Goal: Find specific fact: Find specific fact

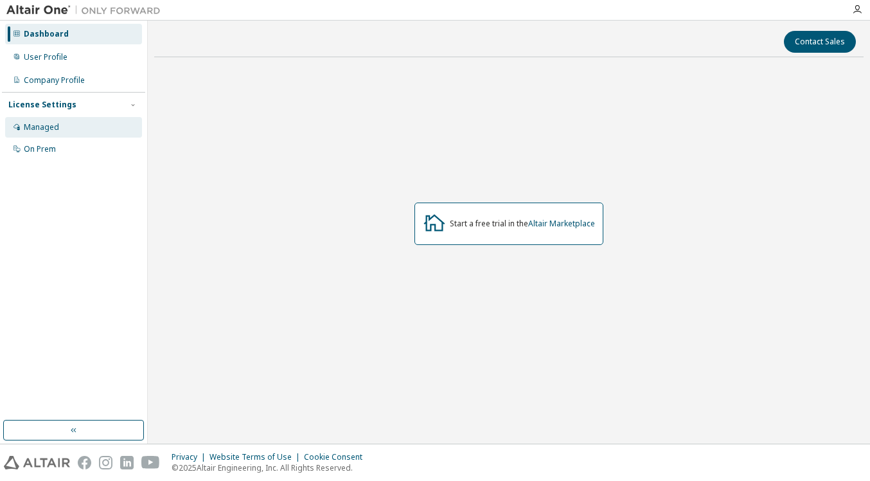
click at [69, 125] on div "Managed" at bounding box center [73, 127] width 137 height 21
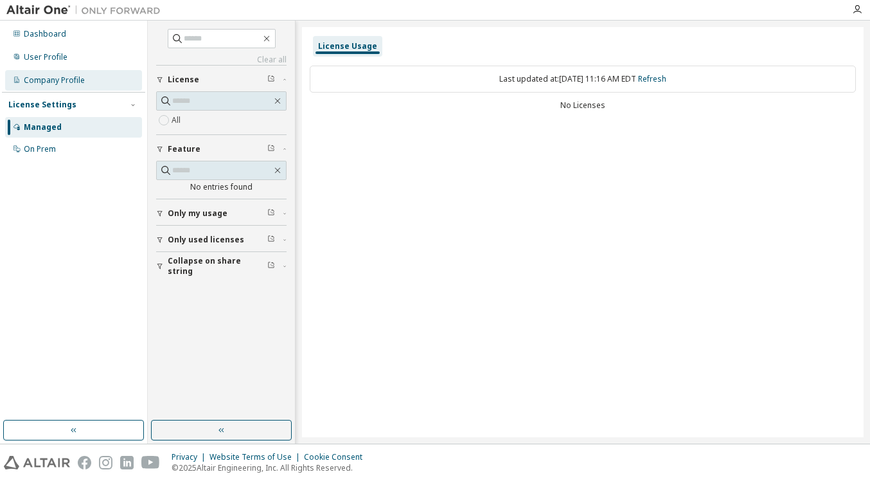
click at [80, 80] on div "Company Profile" at bounding box center [54, 80] width 61 height 10
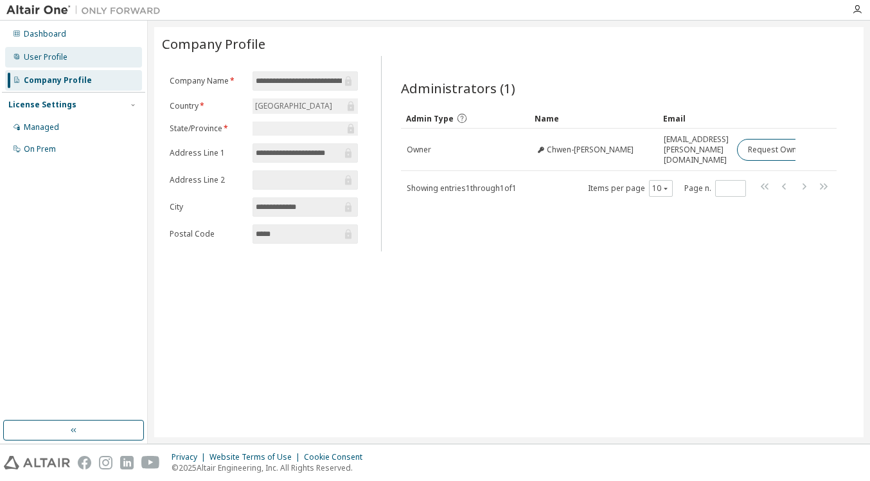
click at [72, 62] on div "User Profile" at bounding box center [73, 57] width 137 height 21
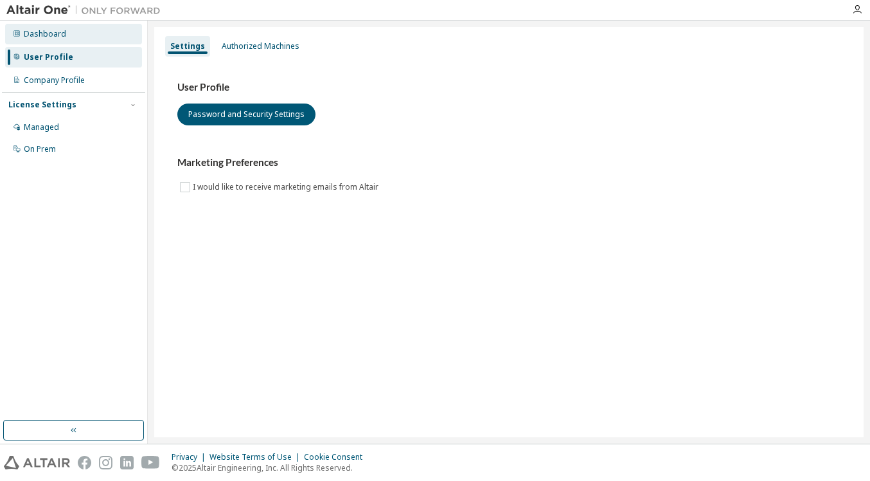
click at [78, 36] on div "Dashboard" at bounding box center [73, 34] width 137 height 21
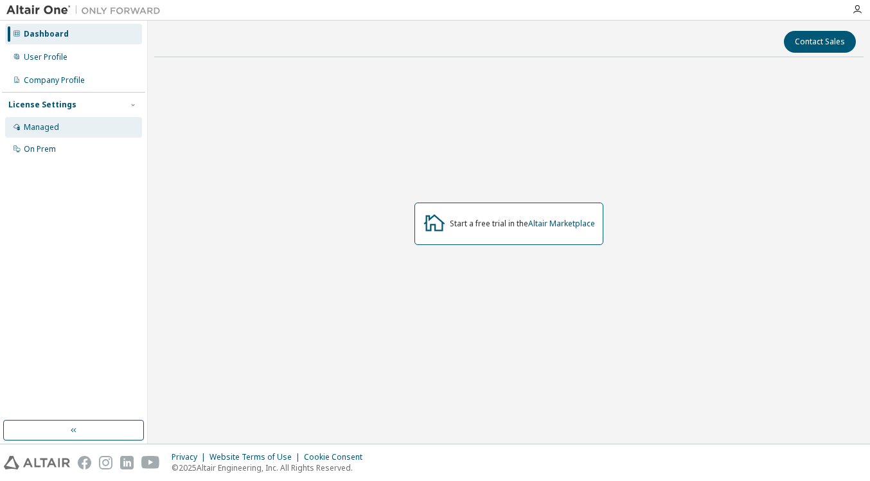
click at [62, 119] on div "Managed" at bounding box center [73, 127] width 137 height 21
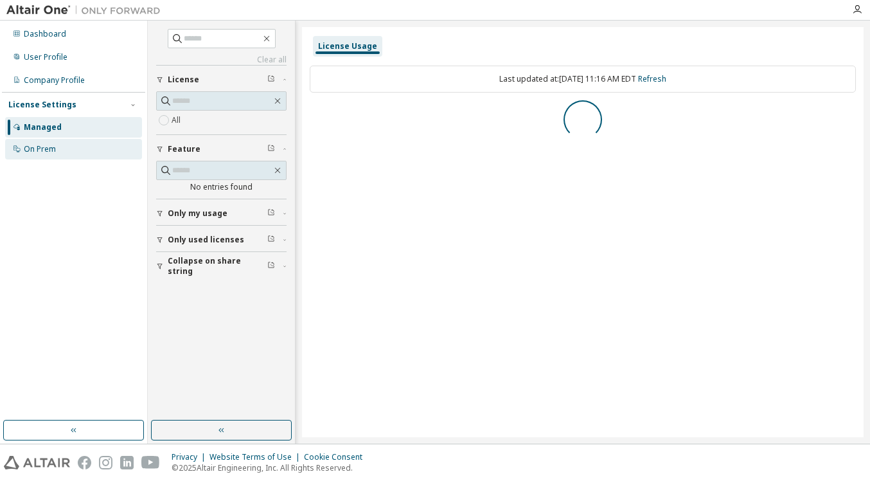
click at [47, 153] on div "On Prem" at bounding box center [40, 149] width 32 height 10
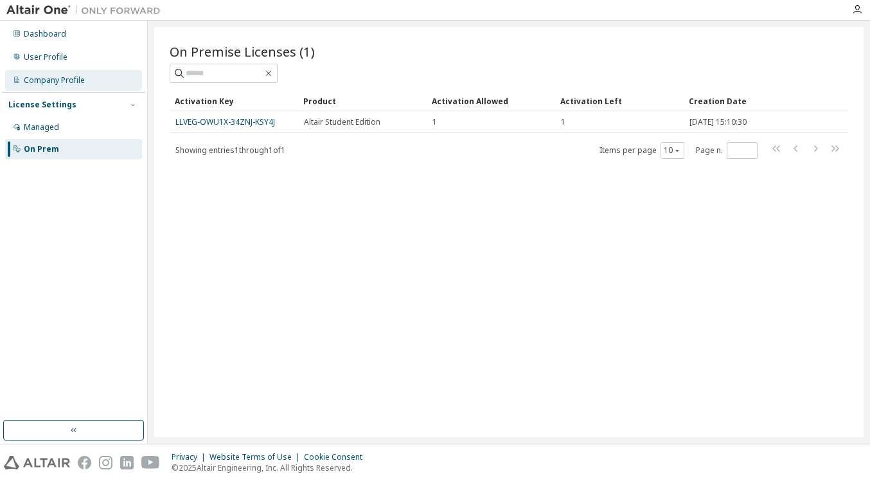
click at [75, 75] on div "Company Profile" at bounding box center [73, 80] width 137 height 21
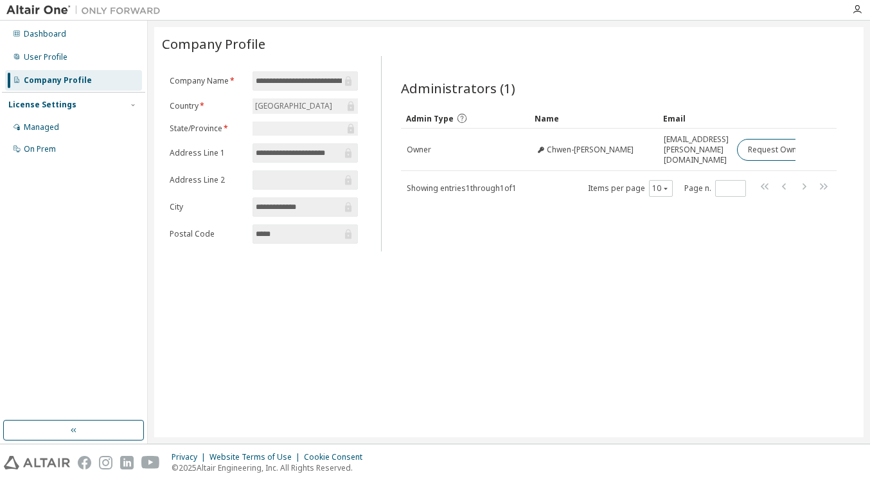
click at [69, 46] on div "Dashboard User Profile Company Profile License Settings Managed On Prem" at bounding box center [73, 91] width 143 height 138
click at [73, 31] on div "Dashboard" at bounding box center [73, 34] width 137 height 21
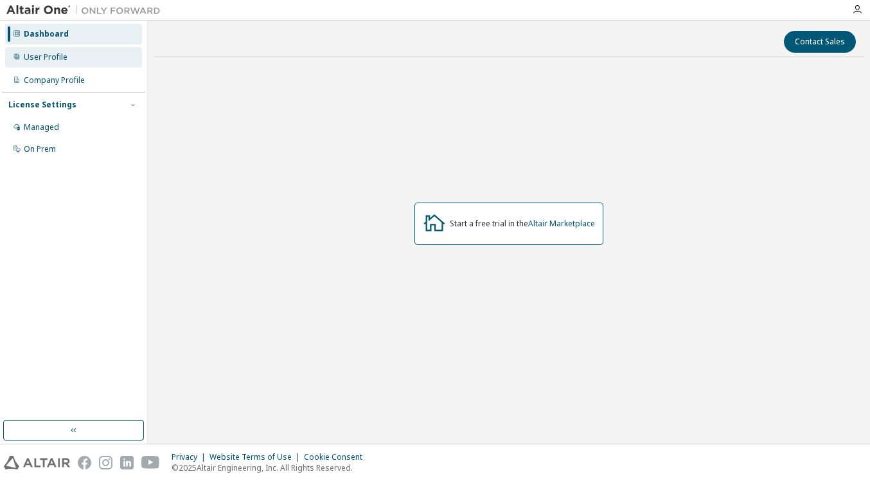
click at [76, 65] on div "User Profile" at bounding box center [73, 57] width 137 height 21
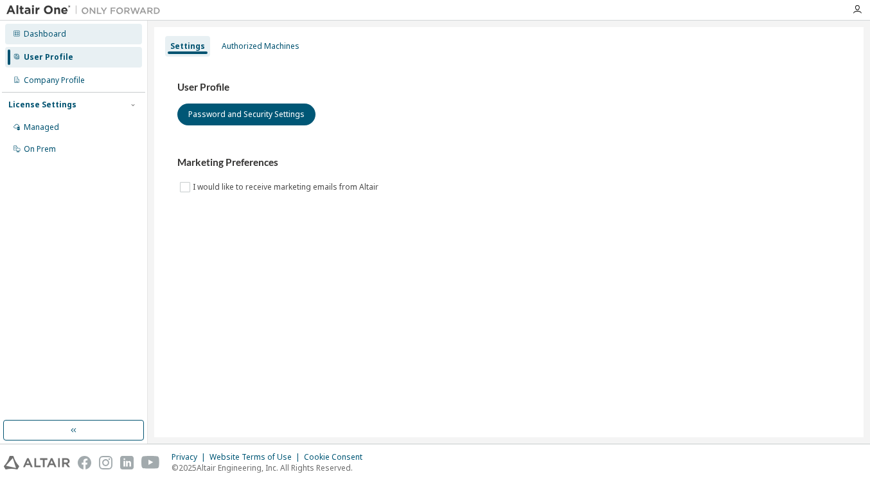
click at [75, 35] on div "Dashboard" at bounding box center [73, 34] width 137 height 21
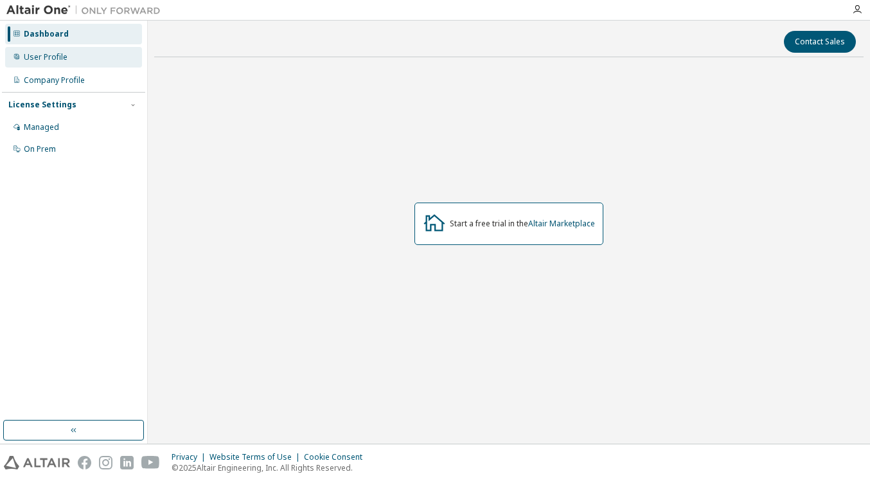
click at [73, 58] on div "User Profile" at bounding box center [73, 57] width 137 height 21
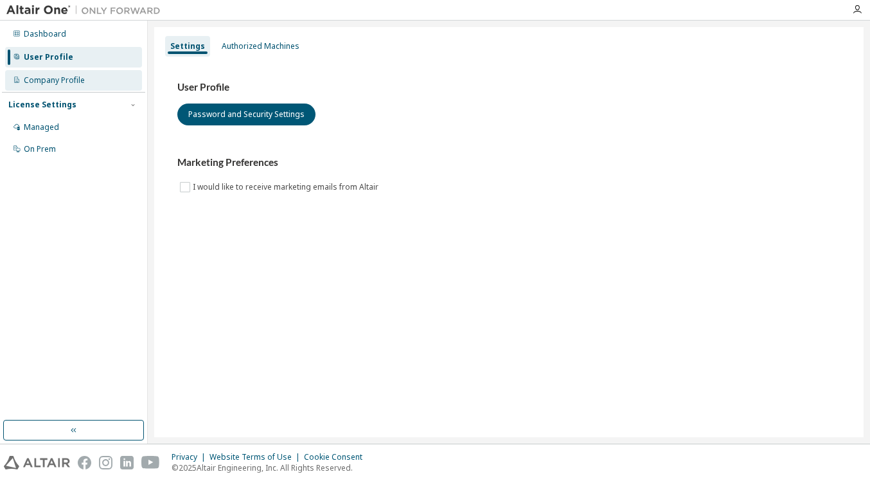
click at [75, 89] on div "Company Profile" at bounding box center [73, 80] width 137 height 21
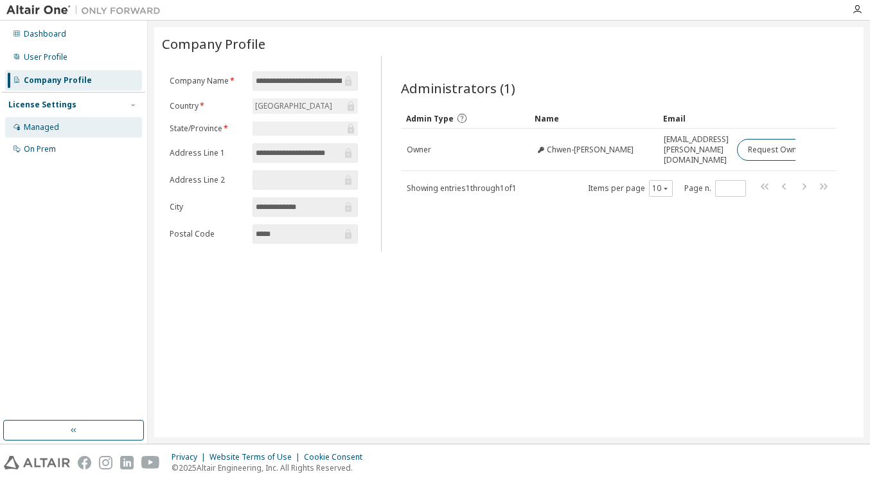
click at [73, 134] on div "Managed" at bounding box center [73, 127] width 137 height 21
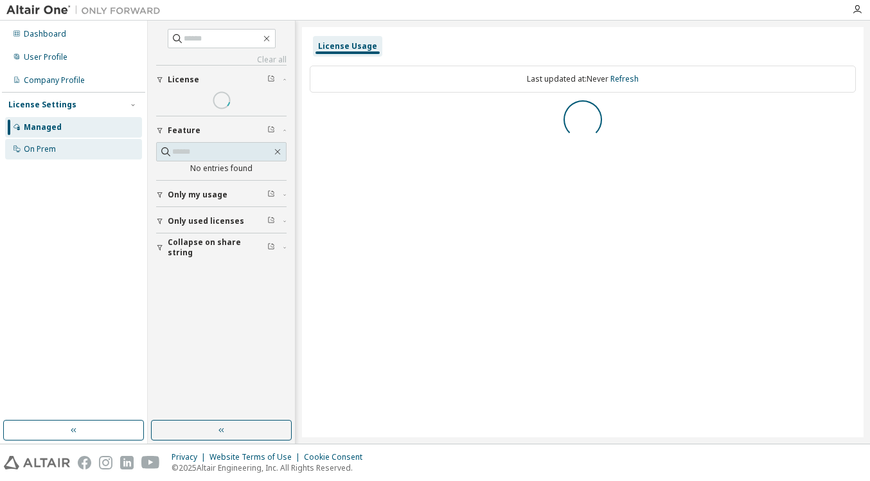
click at [73, 148] on div "On Prem" at bounding box center [73, 149] width 137 height 21
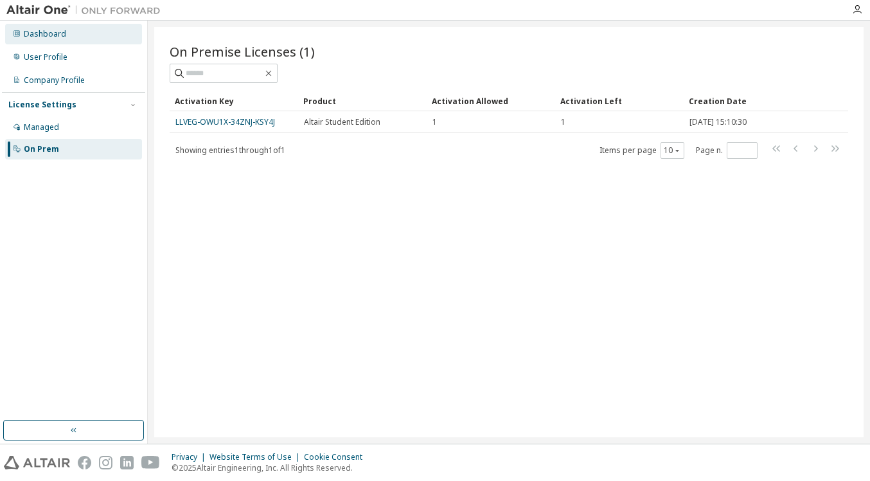
click at [89, 42] on div "Dashboard" at bounding box center [73, 34] width 137 height 21
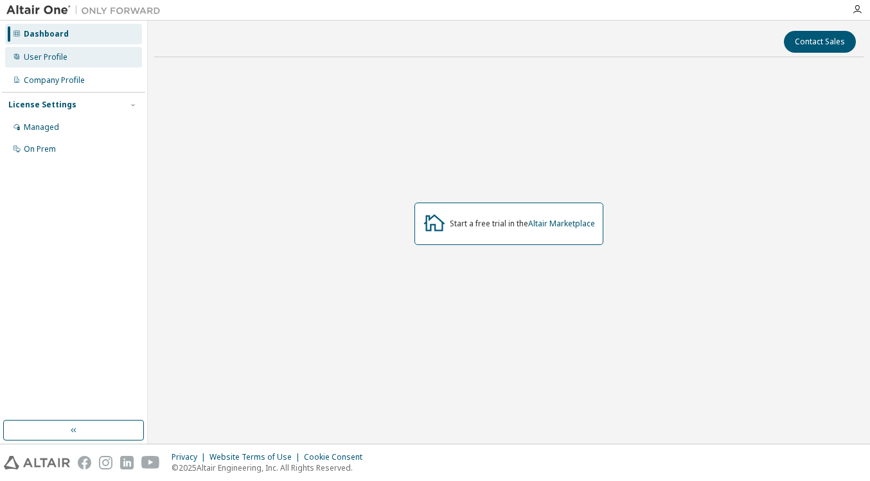
click at [87, 59] on div "User Profile" at bounding box center [73, 57] width 137 height 21
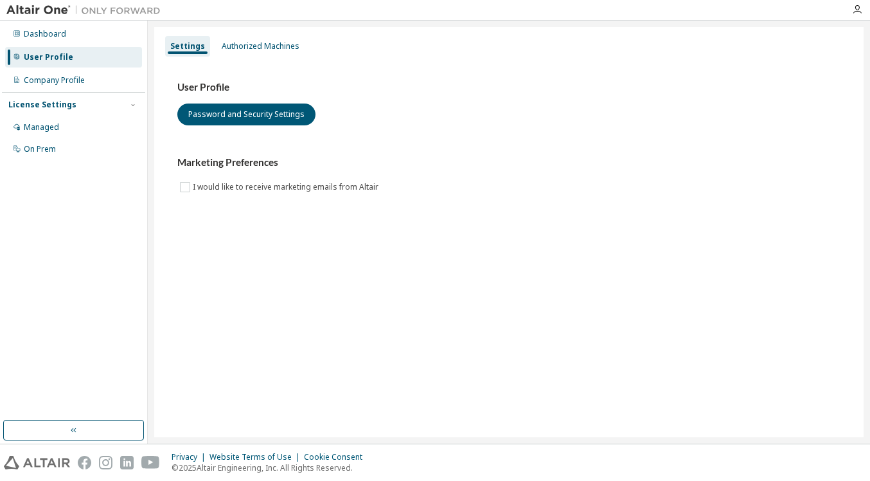
click at [42, 12] on img at bounding box center [86, 10] width 161 height 13
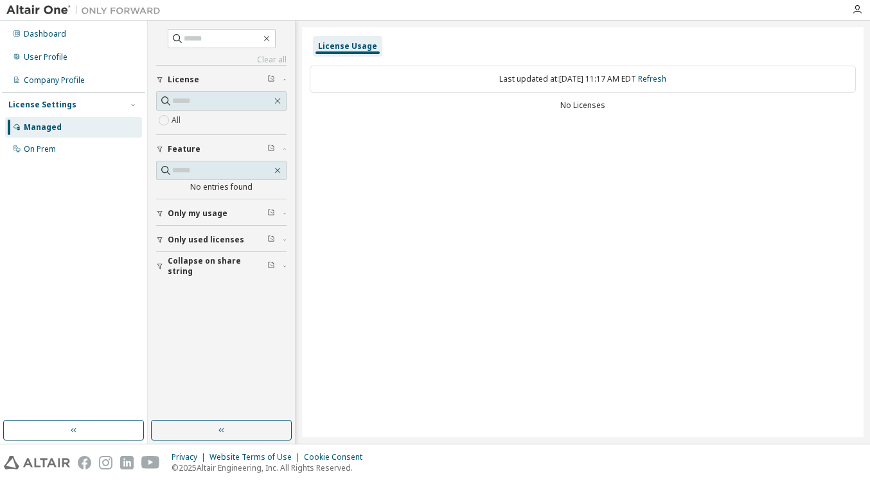
click at [221, 82] on div "License" at bounding box center [225, 80] width 115 height 10
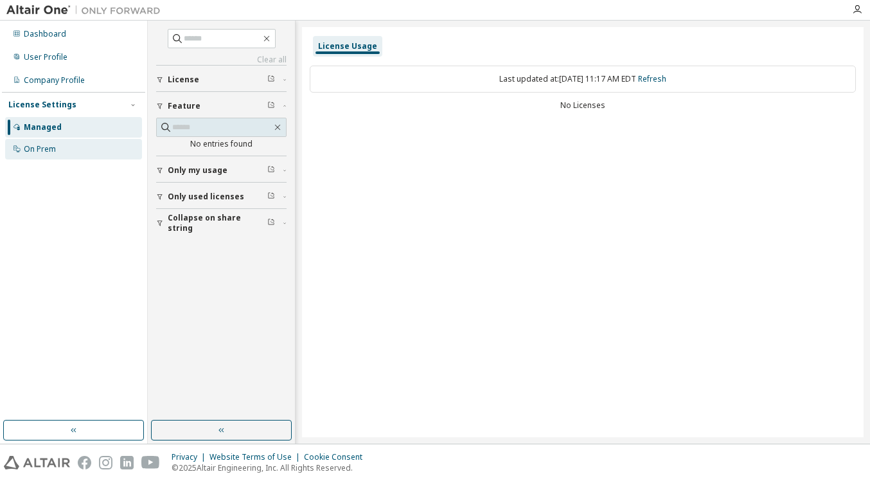
click at [78, 148] on div "On Prem" at bounding box center [73, 149] width 137 height 21
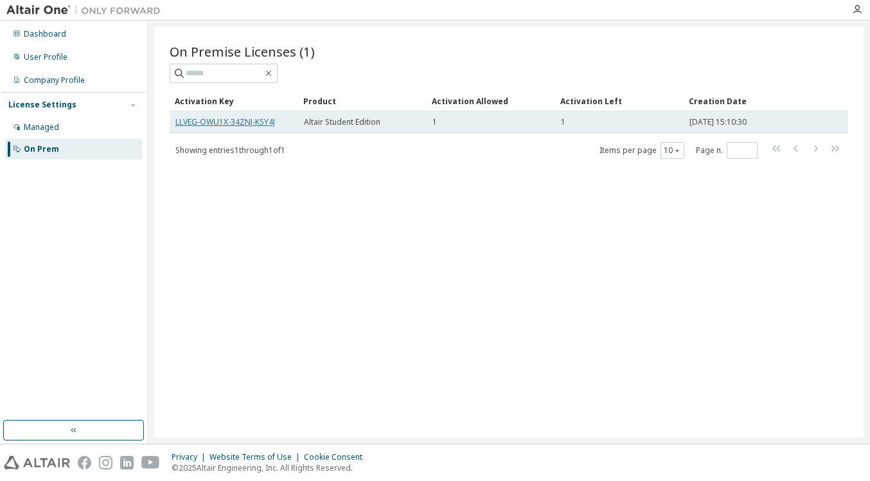
click at [263, 126] on link "LLVEG-OWU1X-34ZNJ-KSY4J" at bounding box center [225, 121] width 100 height 11
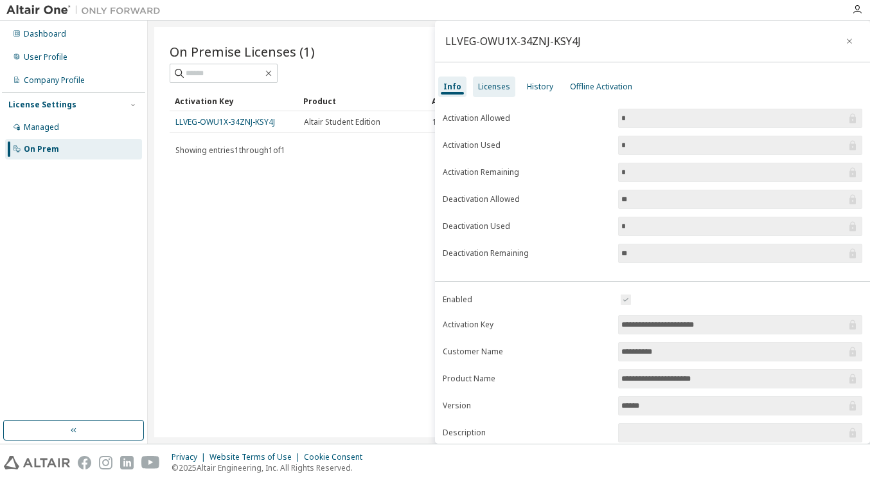
click at [486, 89] on div "Licenses" at bounding box center [494, 87] width 32 height 10
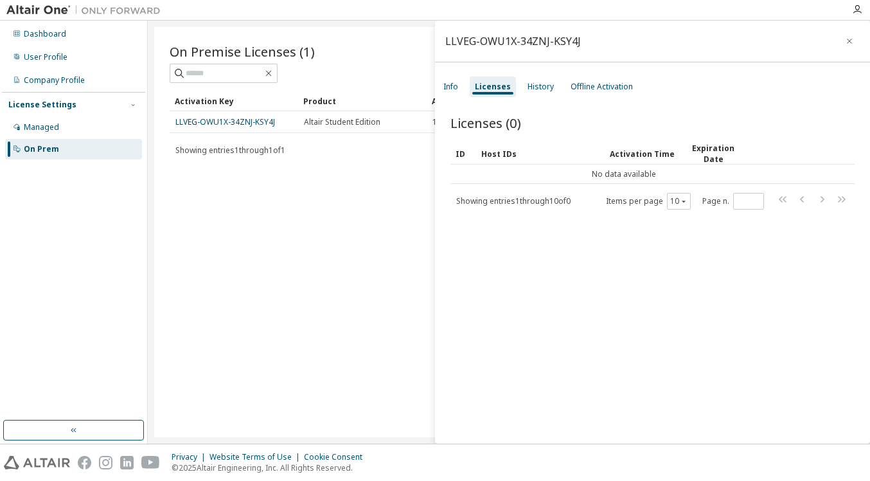
click at [353, 137] on div "Activation Key Product Activation Allowed Activation Left Creation Date LLVEG-O…" at bounding box center [509, 125] width 678 height 69
click at [845, 40] on icon "button" at bounding box center [849, 41] width 9 height 10
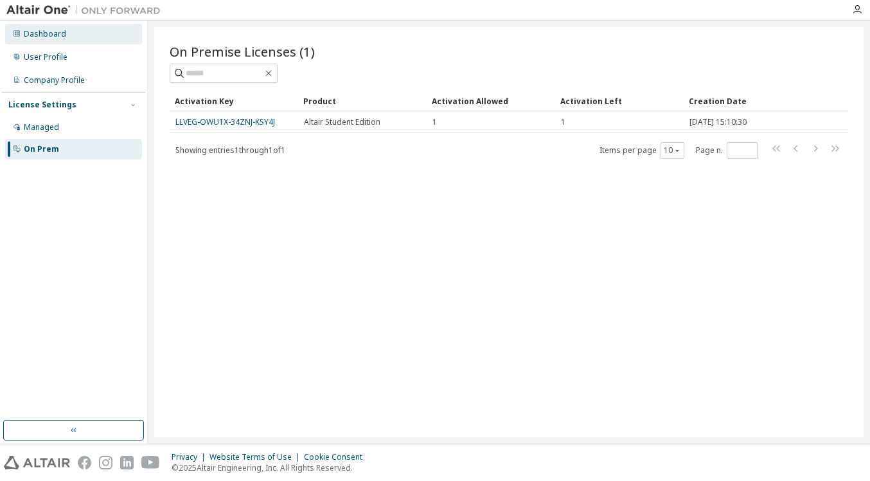
click at [46, 33] on div "Dashboard" at bounding box center [45, 34] width 42 height 10
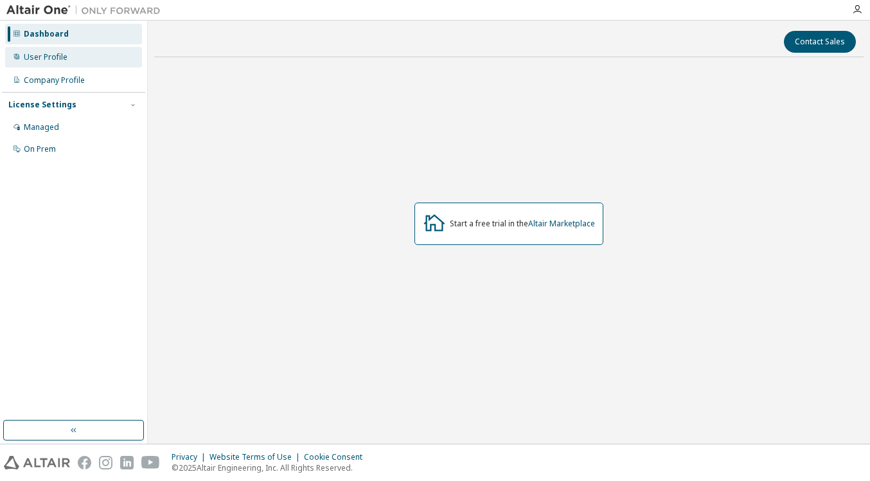
click at [48, 52] on div "User Profile" at bounding box center [46, 57] width 44 height 10
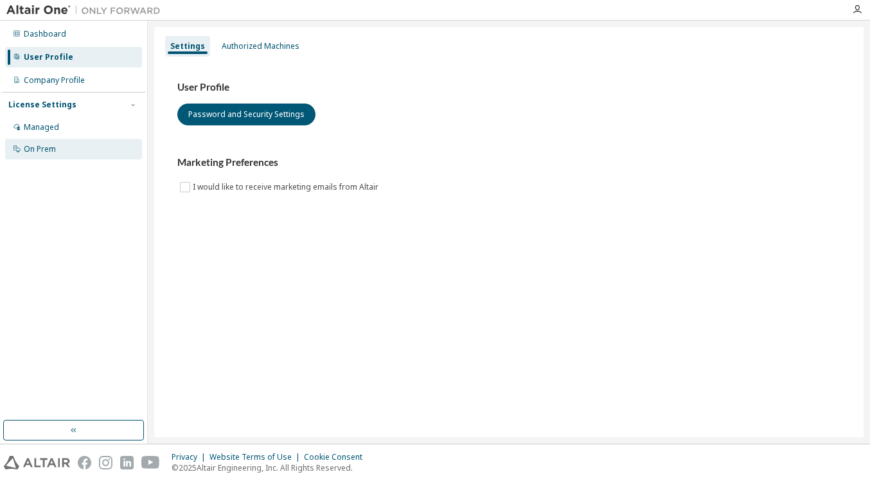
click at [57, 141] on div "On Prem" at bounding box center [73, 149] width 137 height 21
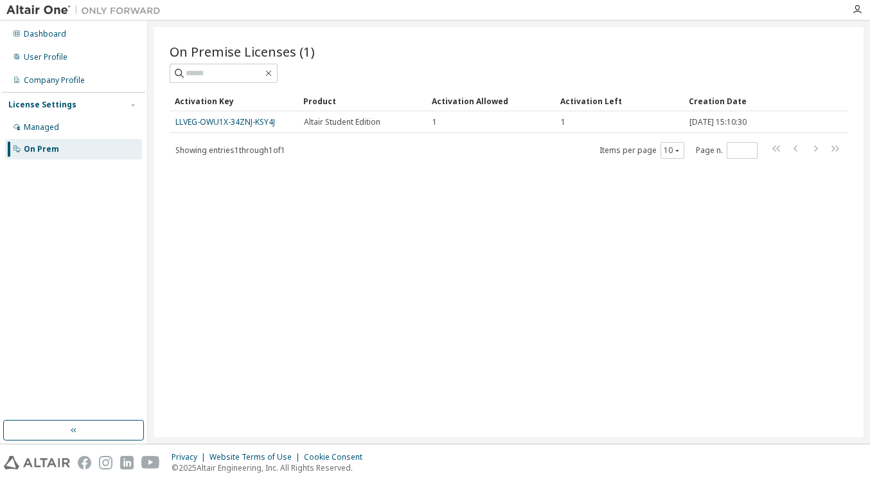
click at [220, 122] on link "LLVEG-OWU1X-34ZNJ-KSY4J" at bounding box center [225, 121] width 100 height 11
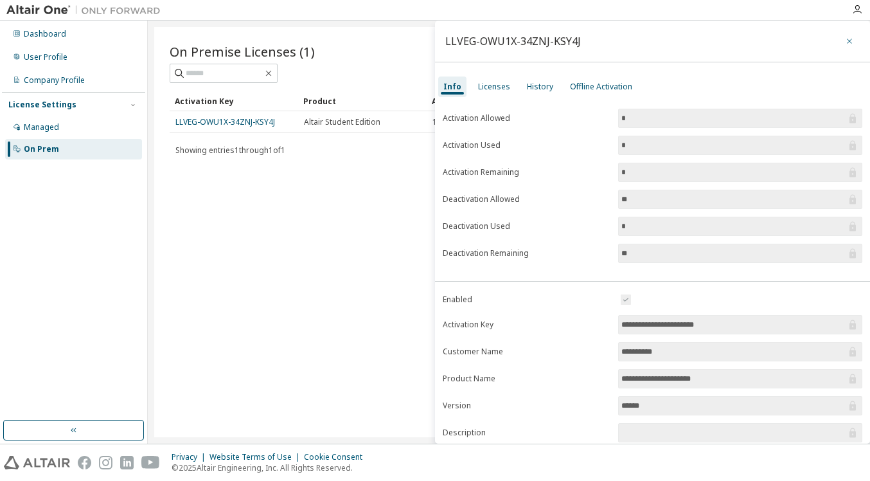
click at [845, 42] on icon "button" at bounding box center [849, 41] width 9 height 10
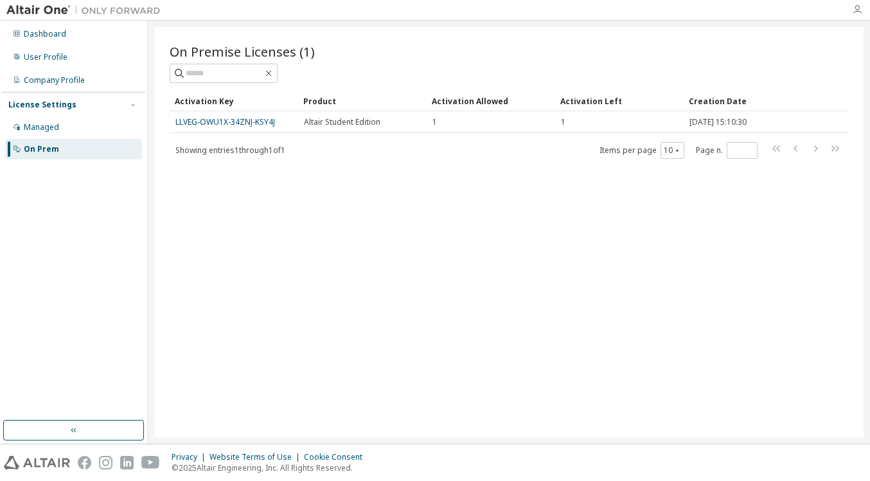
click at [858, 10] on icon "button" at bounding box center [857, 9] width 10 height 10
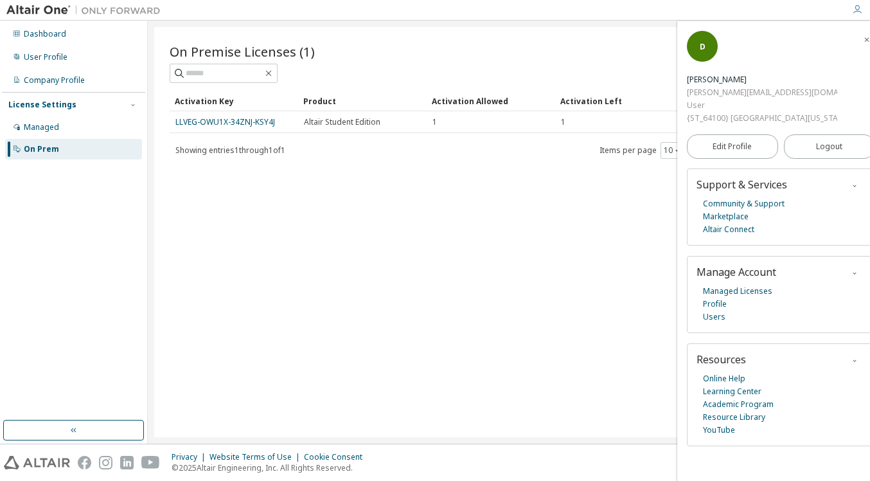
click at [564, 238] on div "On Premise Licenses (1) Clear Load Save Save As Field Operator Value Select fil…" at bounding box center [508, 232] width 709 height 410
click at [31, 9] on img at bounding box center [86, 10] width 161 height 13
click at [55, 58] on div "User Profile" at bounding box center [46, 57] width 44 height 10
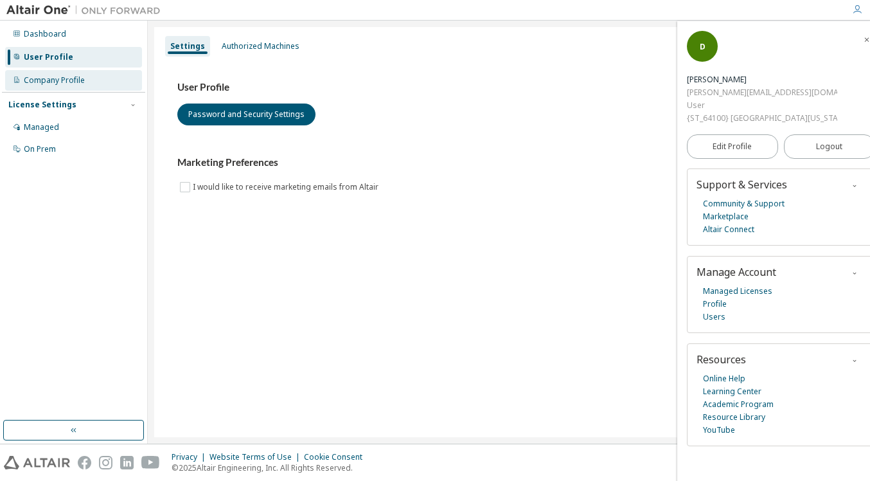
click at [66, 87] on div "Company Profile" at bounding box center [73, 80] width 137 height 21
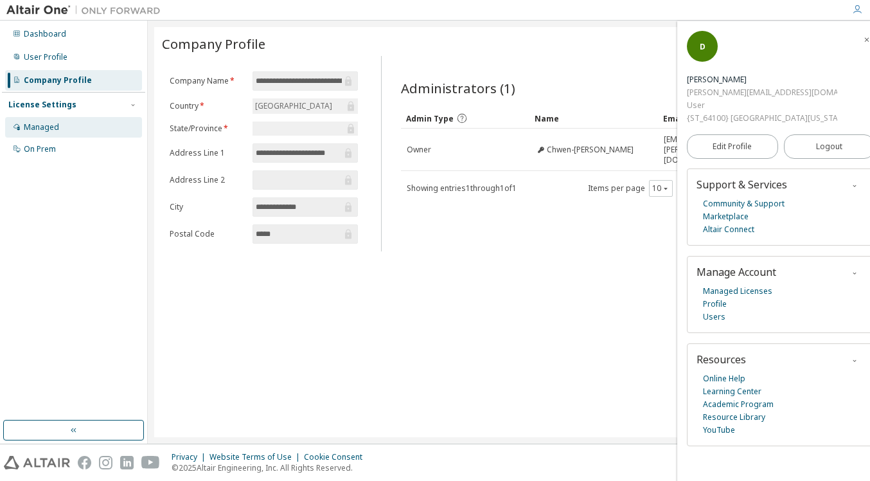
click at [62, 131] on div "Managed" at bounding box center [73, 127] width 137 height 21
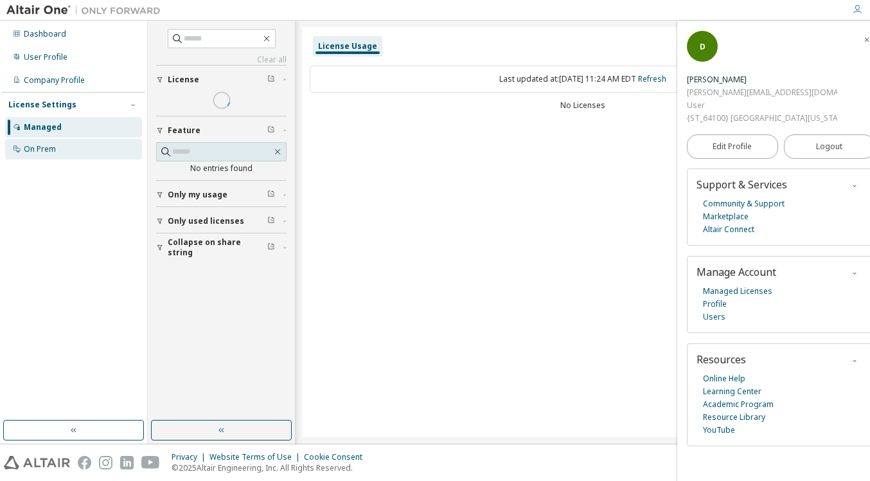
click at [62, 148] on div "On Prem" at bounding box center [73, 149] width 137 height 21
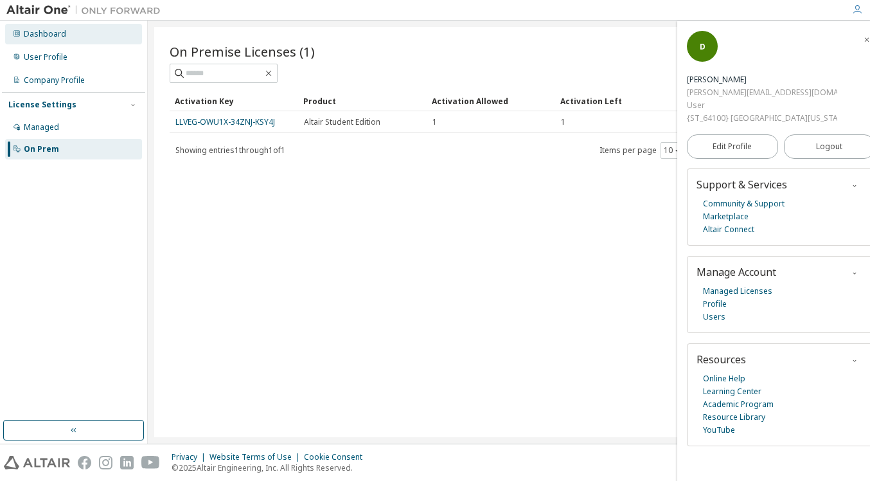
click at [74, 40] on div "Dashboard" at bounding box center [73, 34] width 137 height 21
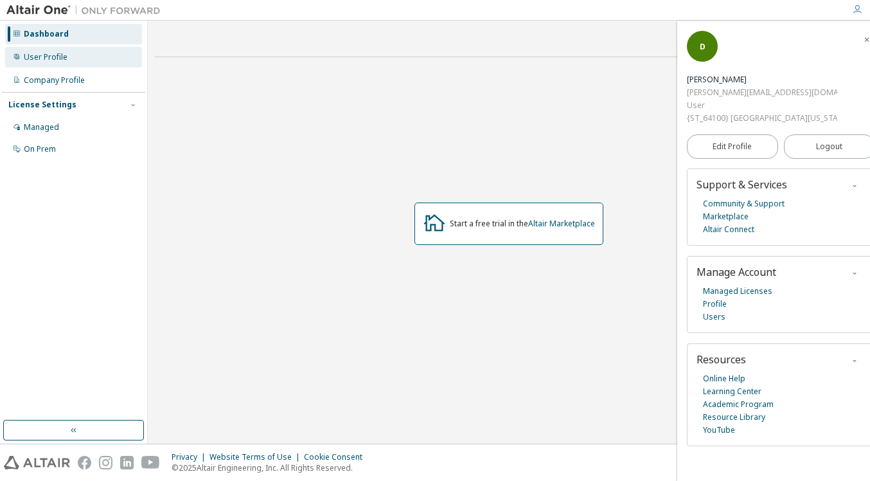
click at [75, 55] on div "User Profile" at bounding box center [73, 57] width 137 height 21
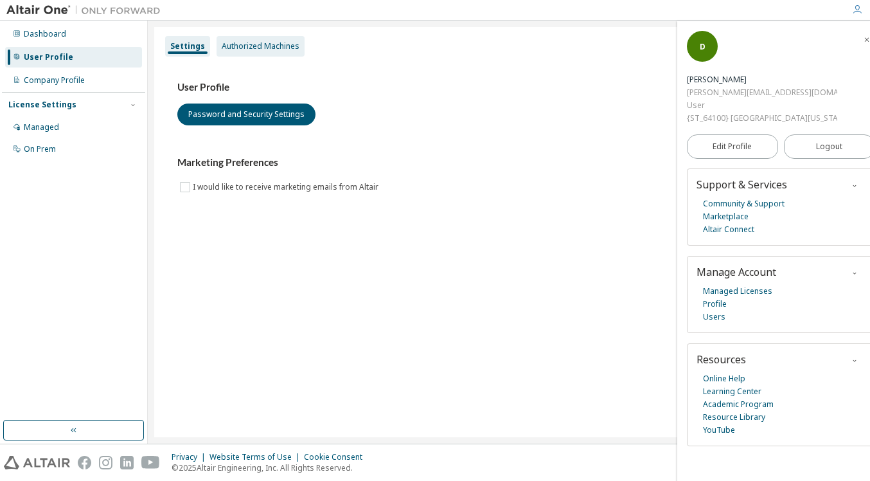
click at [267, 48] on div "Authorized Machines" at bounding box center [261, 46] width 78 height 10
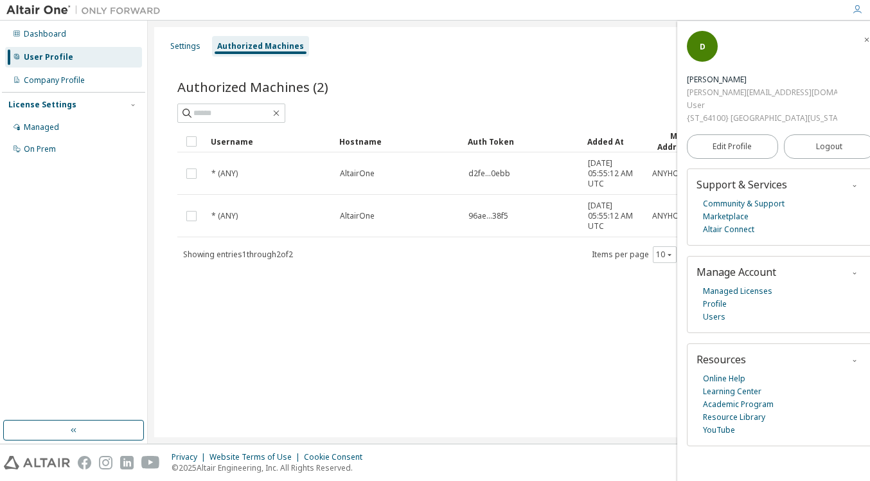
click at [863, 35] on icon "button" at bounding box center [867, 39] width 8 height 10
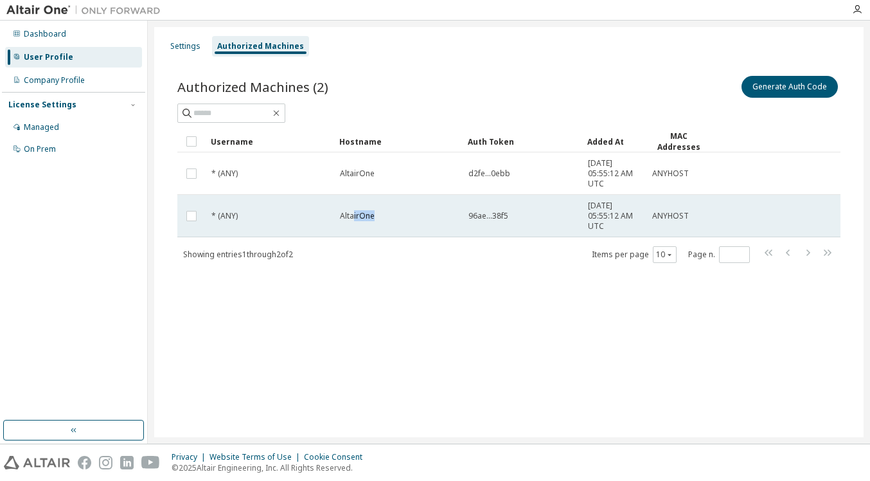
drag, startPoint x: 351, startPoint y: 218, endPoint x: 380, endPoint y: 218, distance: 28.3
click at [380, 218] on div "AltairOne" at bounding box center [398, 216] width 117 height 10
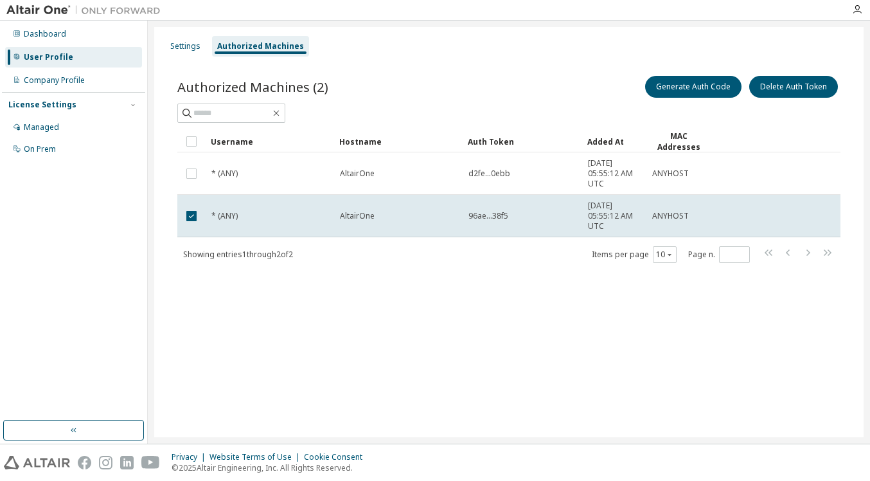
click at [381, 218] on div "AltairOne" at bounding box center [398, 216] width 117 height 10
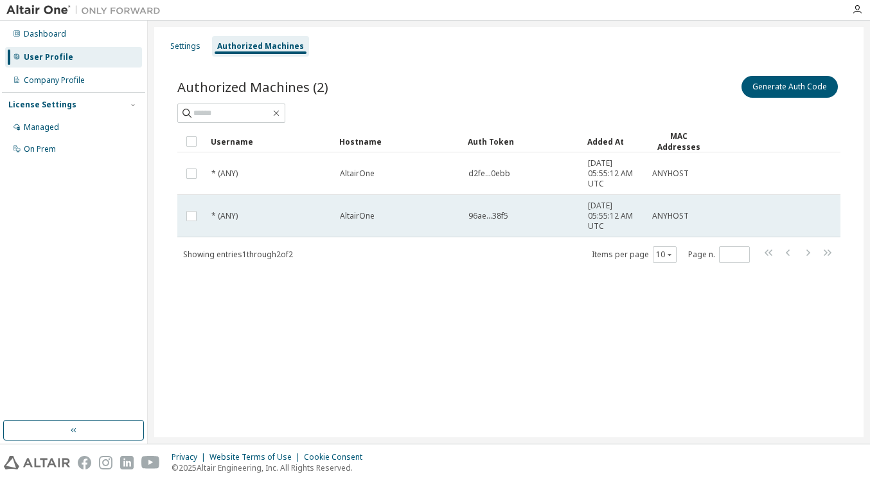
click at [373, 217] on span "AltairOne" at bounding box center [357, 216] width 35 height 10
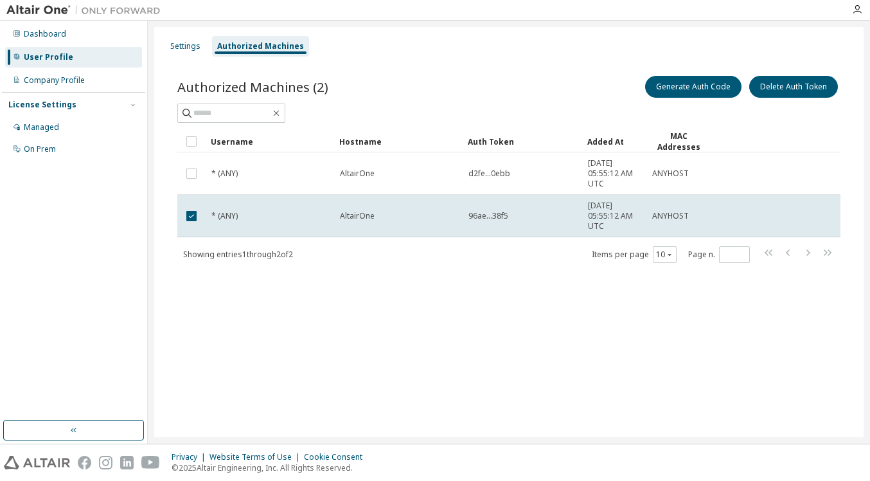
click at [373, 217] on span "AltairOne" at bounding box center [357, 216] width 35 height 10
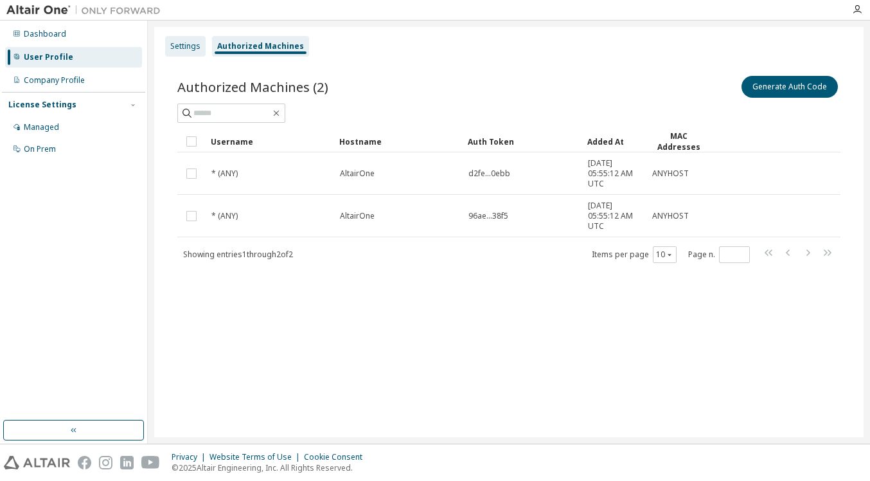
click at [181, 49] on div "Settings" at bounding box center [185, 46] width 30 height 10
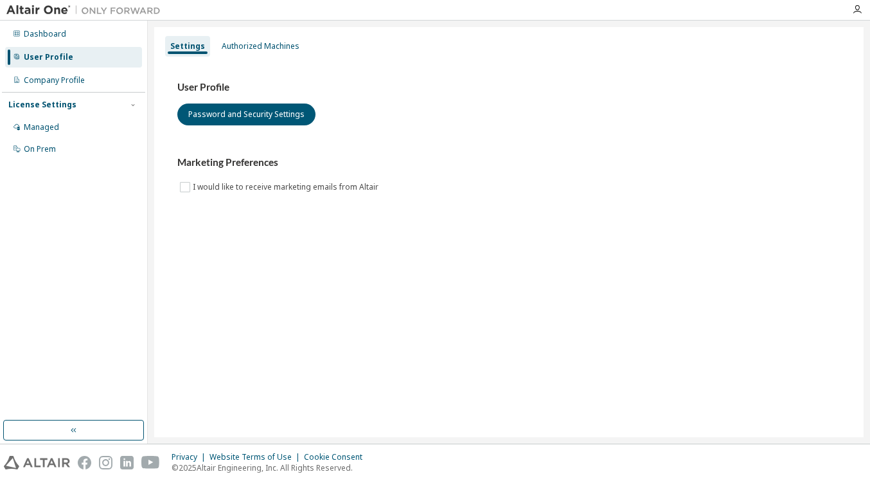
click at [40, 462] on img at bounding box center [37, 462] width 66 height 13
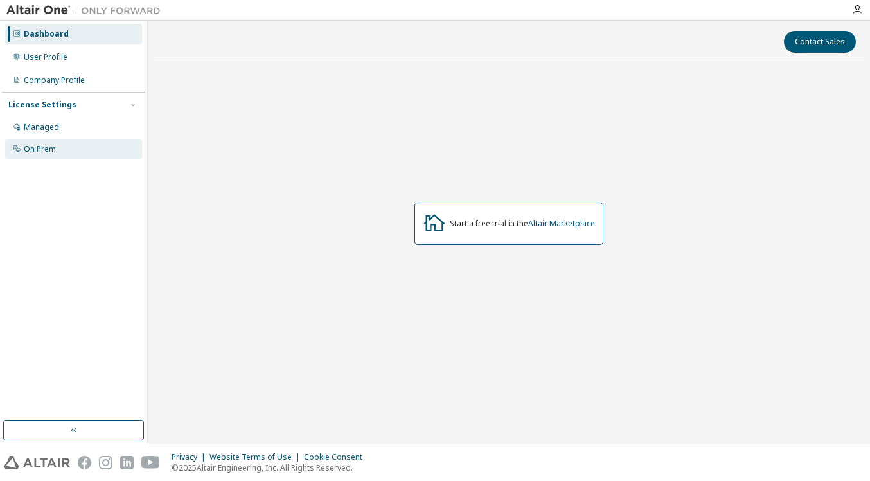
click at [76, 151] on div "On Prem" at bounding box center [73, 149] width 137 height 21
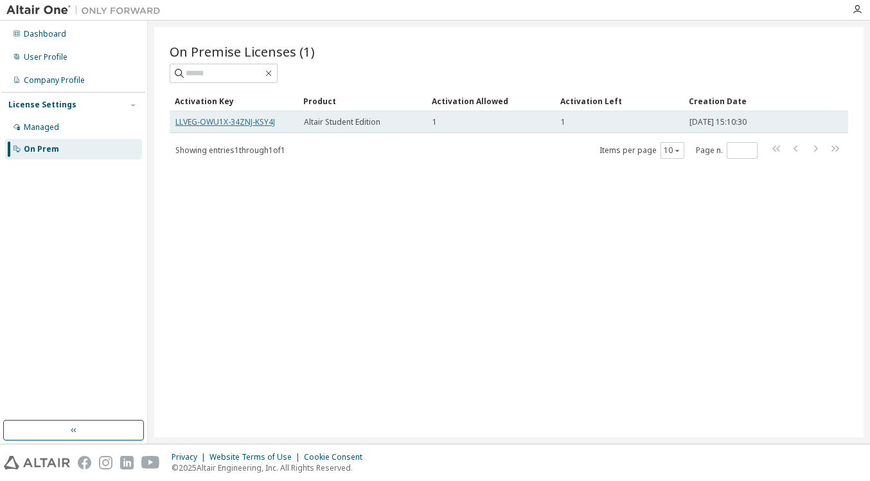
click at [224, 121] on link "LLVEG-OWU1X-34ZNJ-KSY4J" at bounding box center [225, 121] width 100 height 11
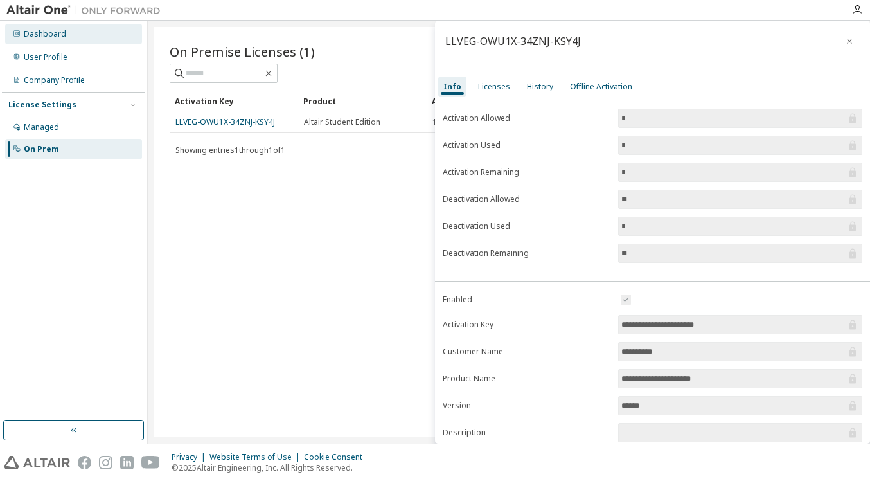
click at [66, 41] on div "Dashboard" at bounding box center [73, 34] width 137 height 21
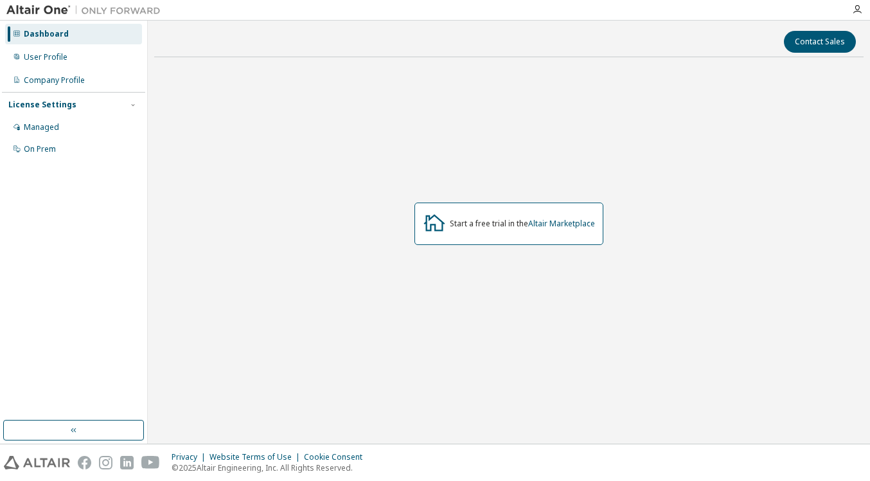
click at [60, 458] on img at bounding box center [37, 462] width 66 height 13
click at [76, 58] on div "User Profile" at bounding box center [73, 57] width 137 height 21
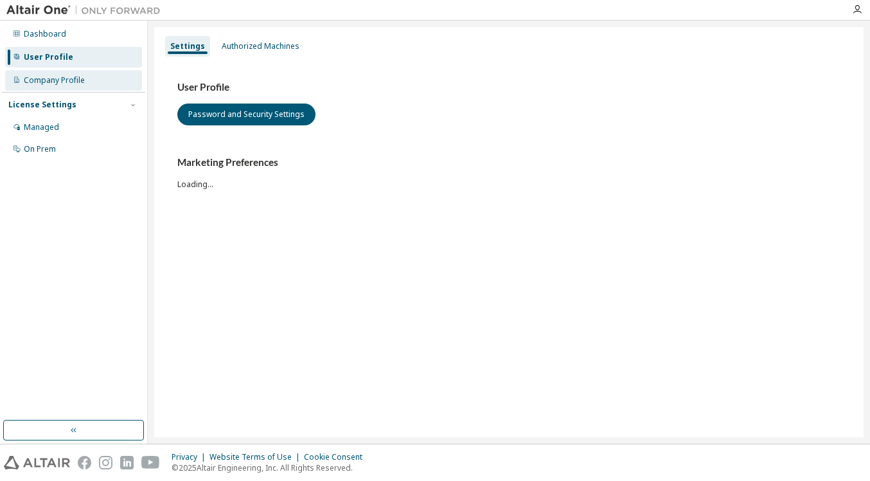
click at [70, 80] on div "Company Profile" at bounding box center [54, 80] width 61 height 10
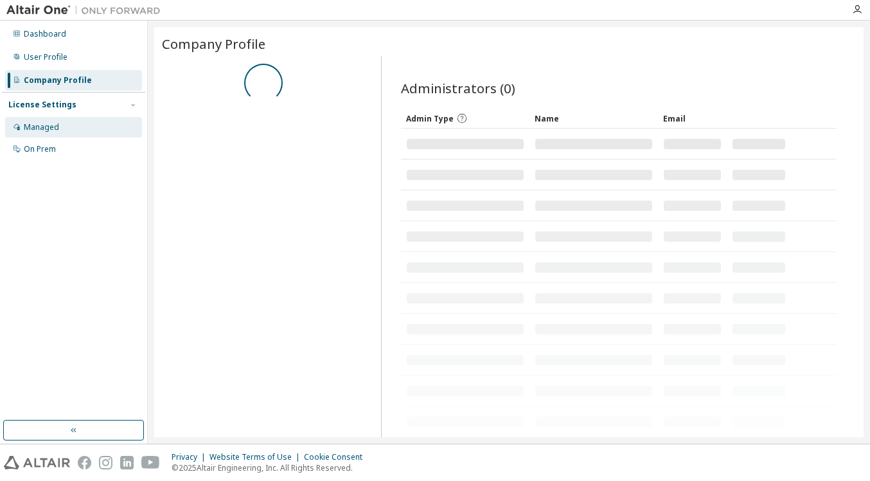
click at [67, 118] on div "Managed" at bounding box center [73, 127] width 137 height 21
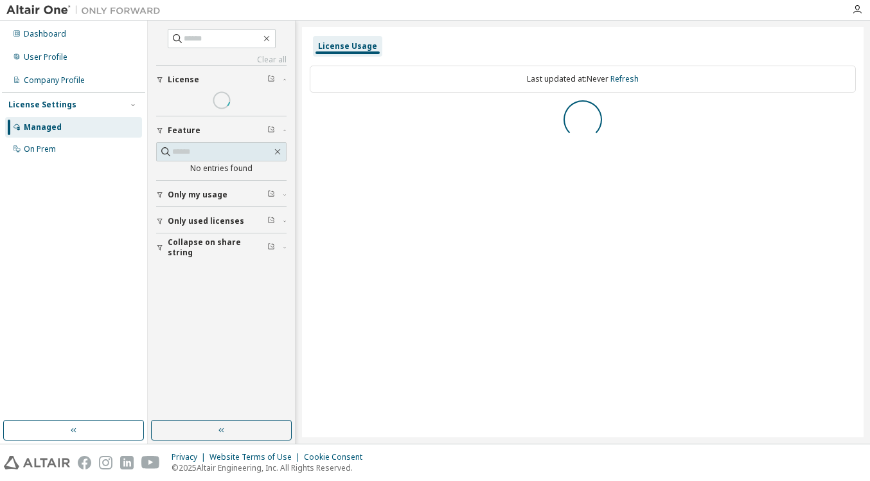
click at [190, 79] on span "License" at bounding box center [183, 80] width 31 height 10
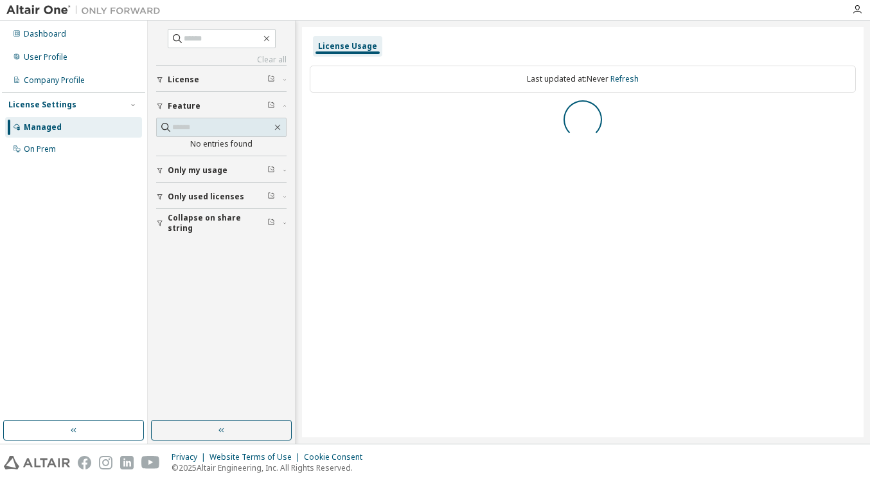
click at [190, 80] on span "License" at bounding box center [183, 80] width 31 height 10
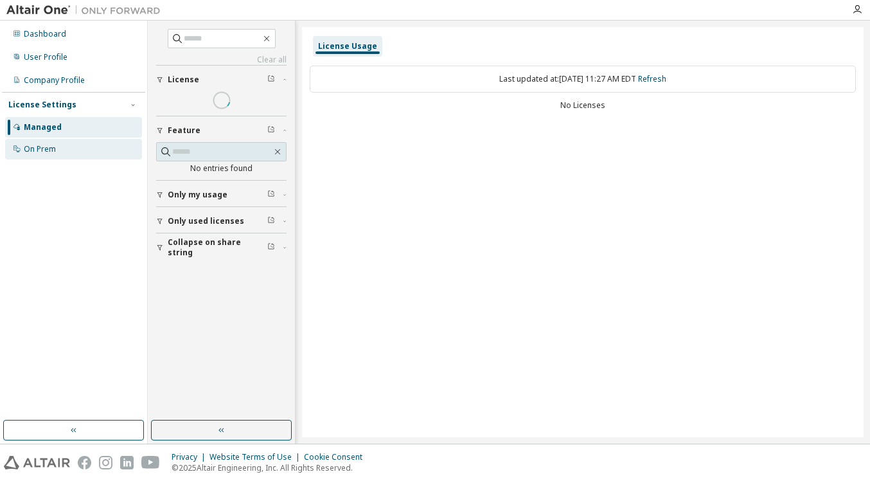
click at [65, 145] on div "On Prem" at bounding box center [73, 149] width 137 height 21
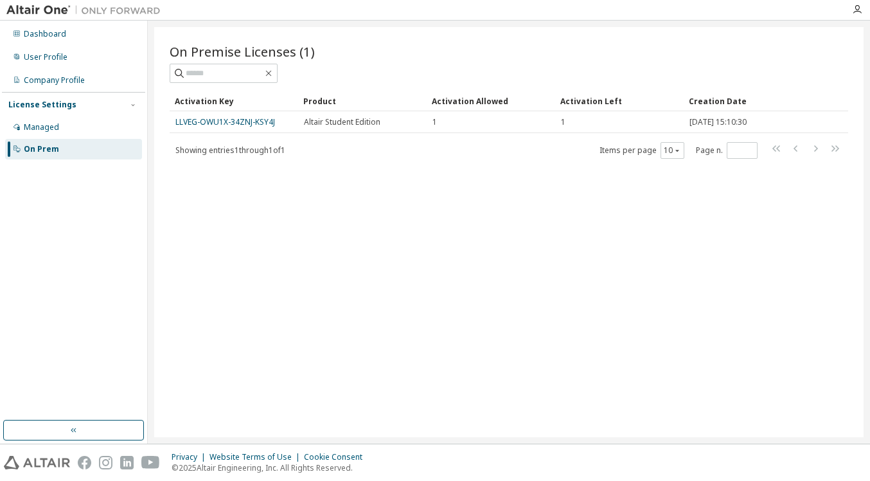
click at [35, 455] on div "Privacy Website Terms of Use Cookie Consent © 2025 Altair Engineering, Inc. All…" at bounding box center [435, 462] width 870 height 37
click at [55, 459] on img at bounding box center [37, 462] width 66 height 13
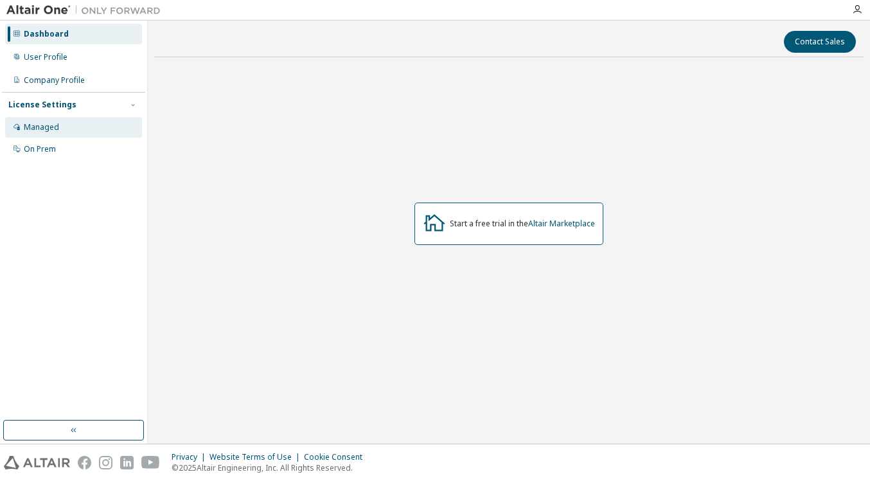
click at [91, 126] on div "Managed" at bounding box center [73, 127] width 137 height 21
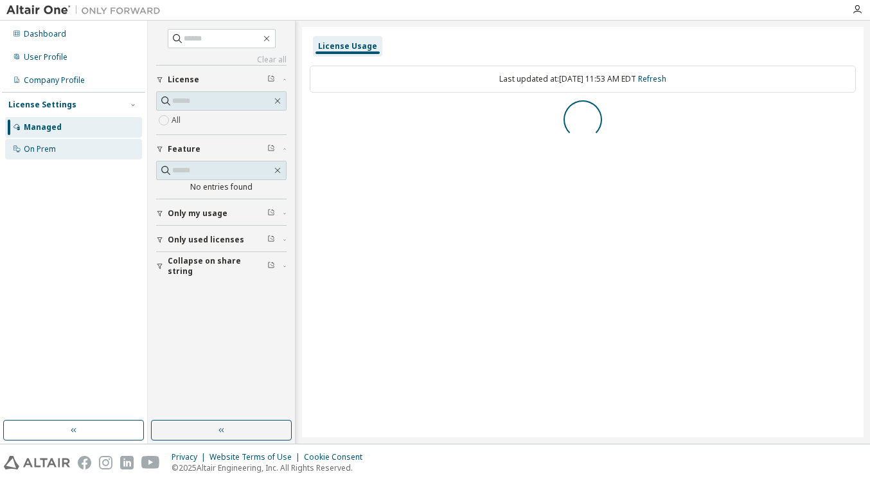
click at [85, 153] on div "On Prem" at bounding box center [73, 149] width 137 height 21
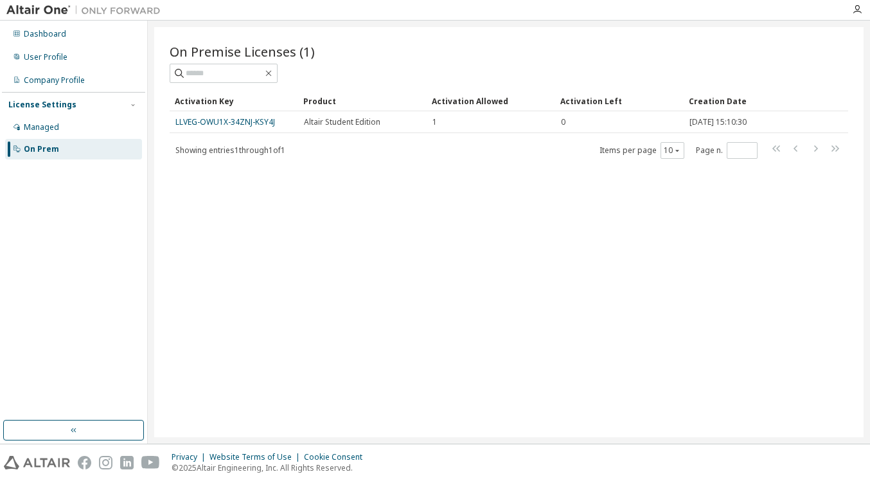
click at [294, 172] on div "On Premise Licenses (1) Clear Load Save Save As Field Operator Value Select fil…" at bounding box center [508, 232] width 709 height 410
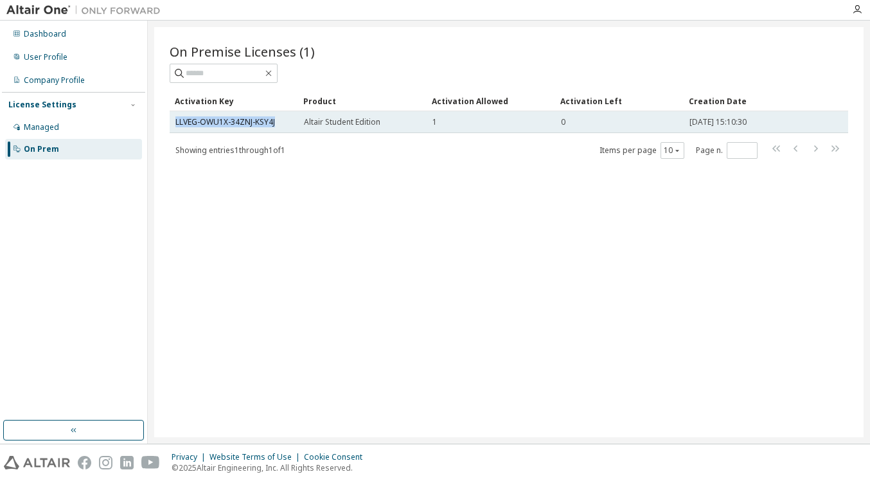
drag, startPoint x: 282, startPoint y: 118, endPoint x: 170, endPoint y: 122, distance: 111.9
click at [170, 123] on td "LLVEG-OWU1X-34ZNJ-KSY4J" at bounding box center [234, 122] width 128 height 22
copy link "LLVEG-OWU1X-34ZNJ-KSY4J"
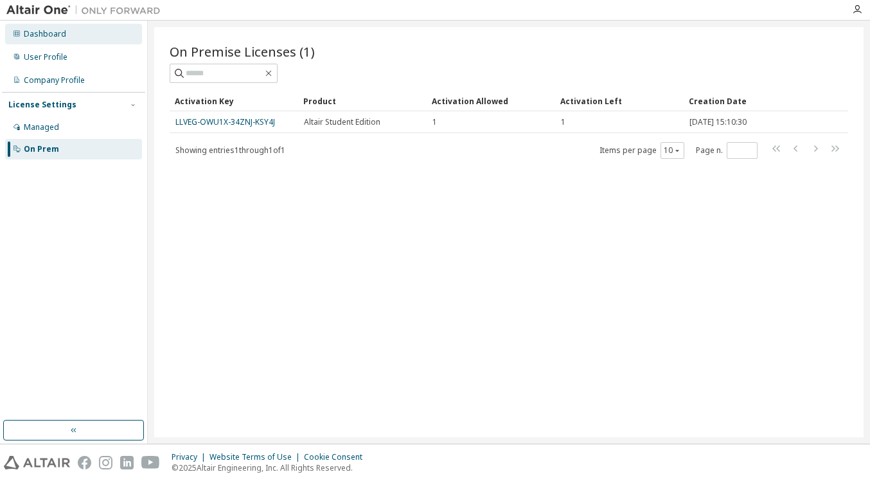
click at [48, 32] on div "Dashboard" at bounding box center [45, 34] width 42 height 10
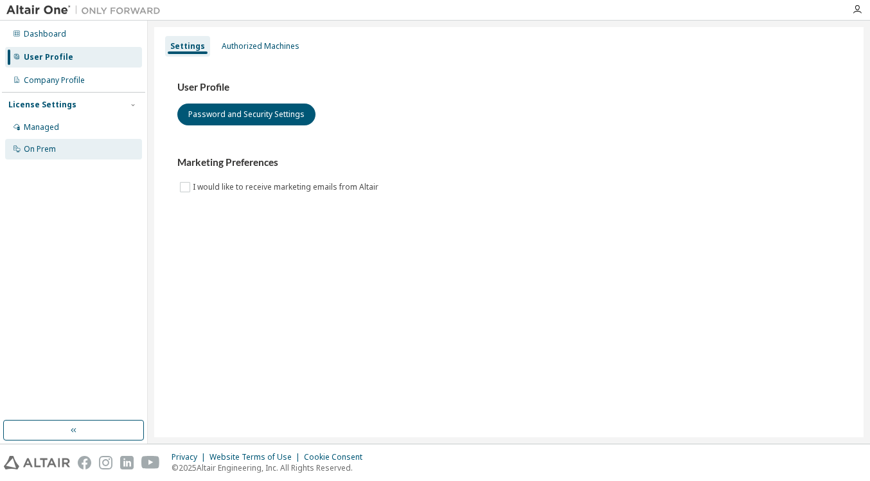
click at [114, 146] on div "On Prem" at bounding box center [73, 149] width 137 height 21
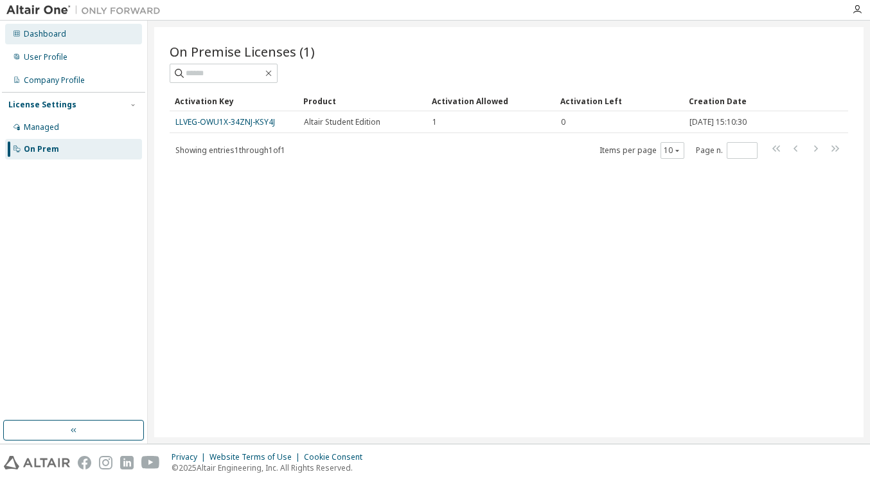
click at [61, 41] on div "Dashboard" at bounding box center [73, 34] width 137 height 21
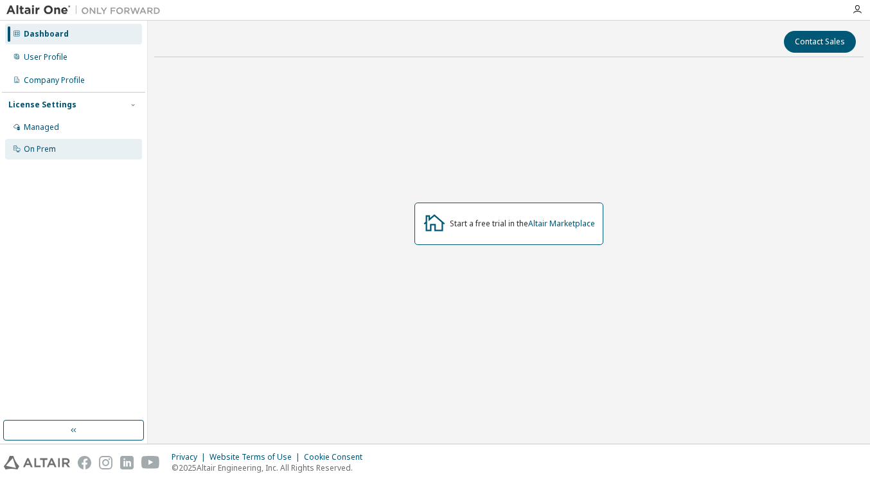
click at [62, 143] on div "On Prem" at bounding box center [73, 149] width 137 height 21
